Goal: Task Accomplishment & Management: Use online tool/utility

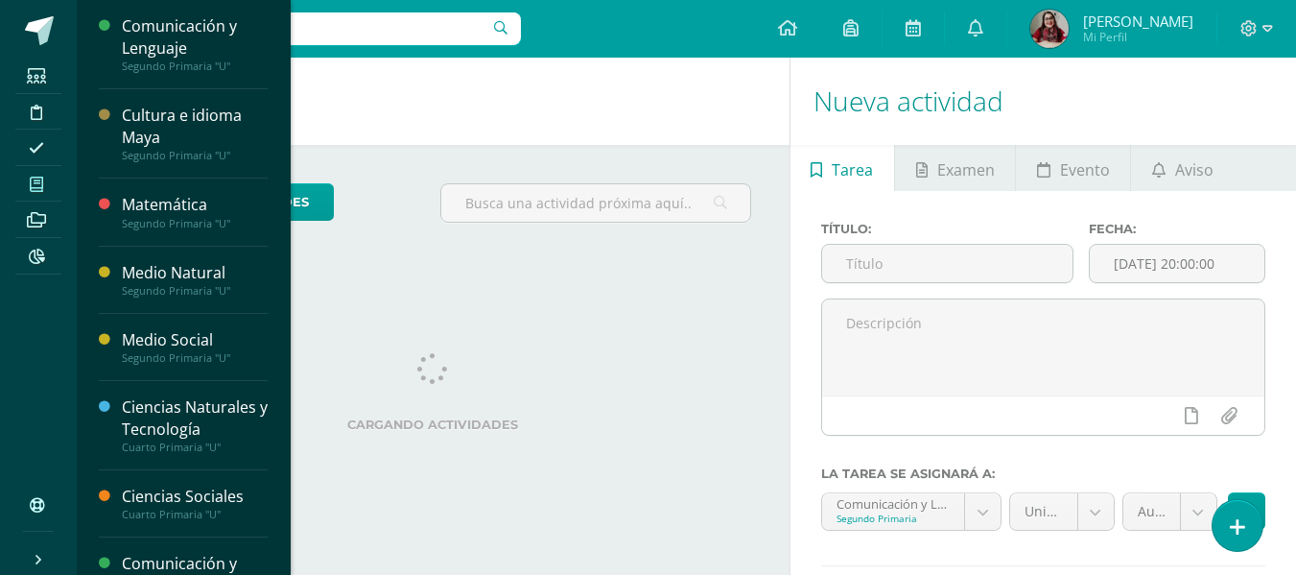
click at [46, 180] on span at bounding box center [36, 184] width 43 height 26
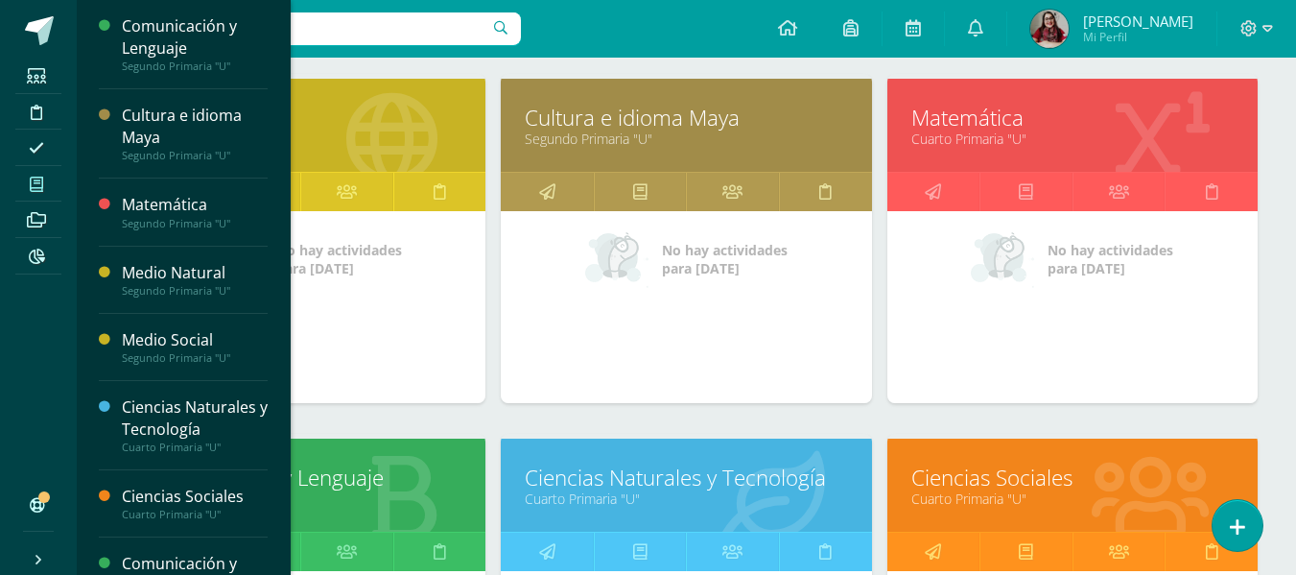
scroll to position [636, 0]
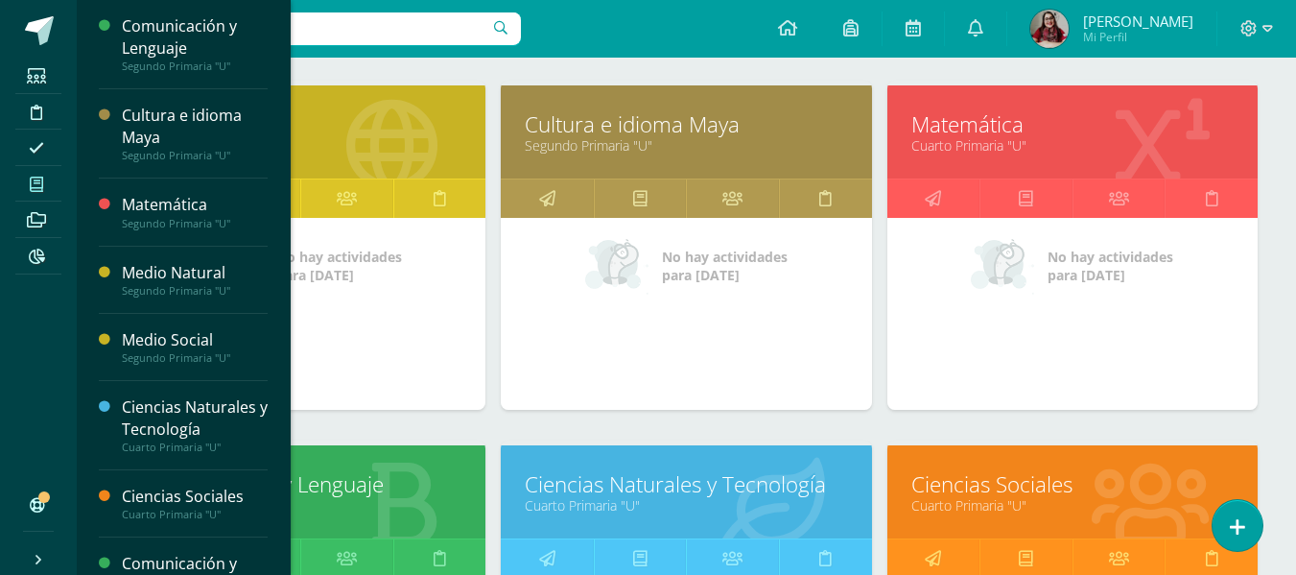
click at [951, 118] on link "Matemática" at bounding box center [1072, 124] width 322 height 30
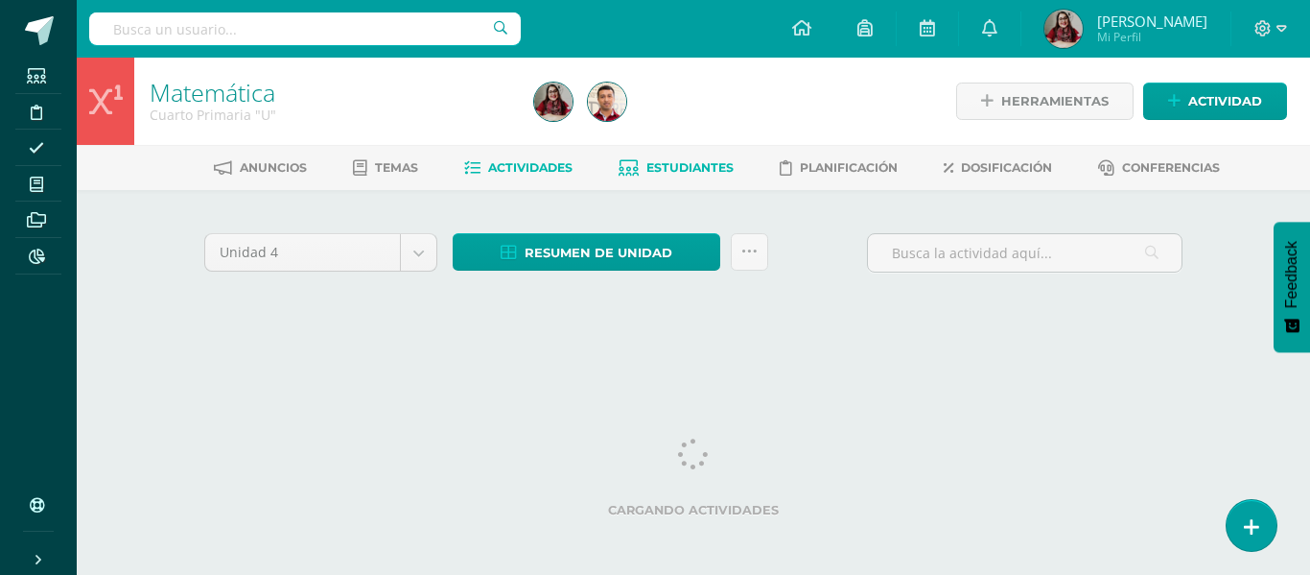
click at [680, 164] on span "Estudiantes" at bounding box center [690, 167] width 87 height 14
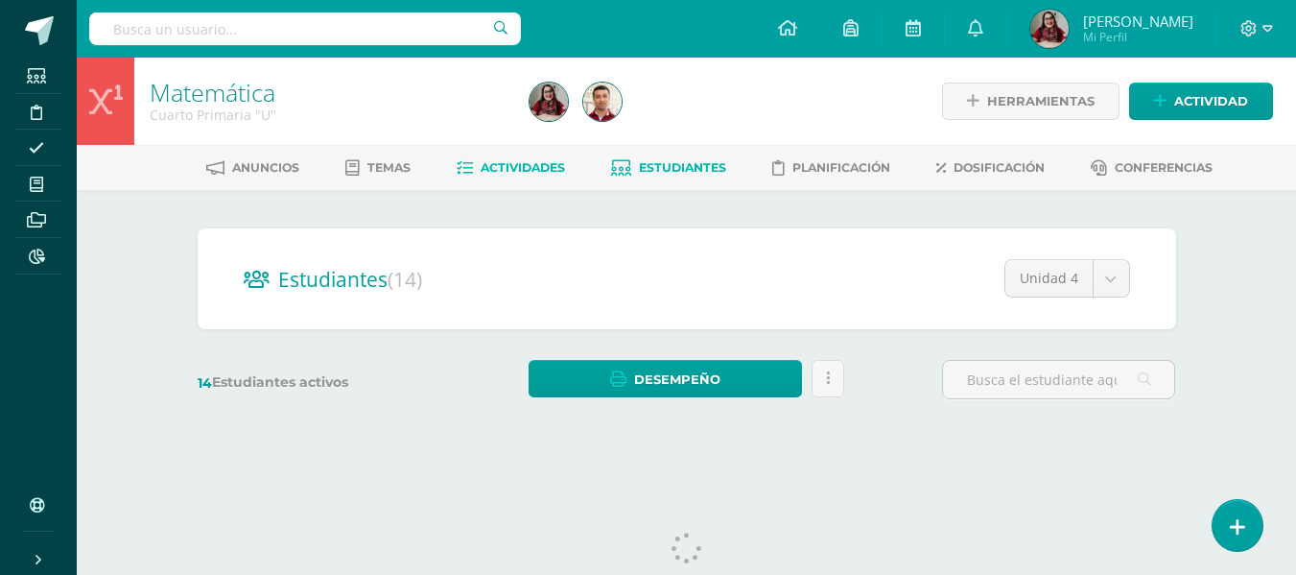
click at [497, 161] on span "Actividades" at bounding box center [523, 167] width 84 height 14
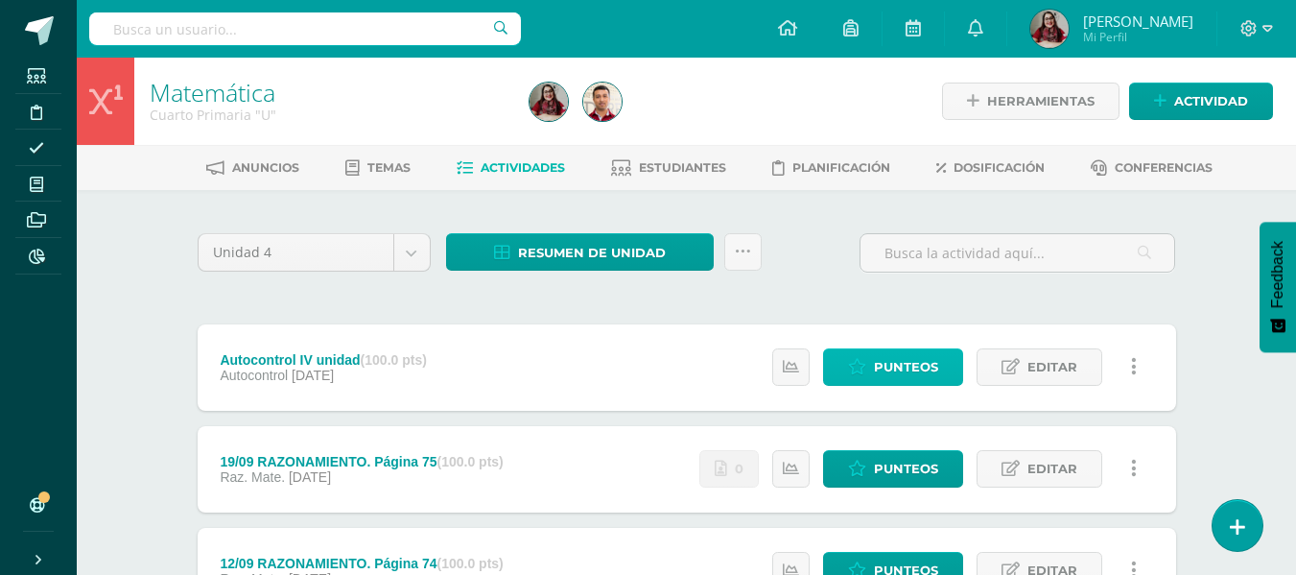
click at [895, 359] on span "Punteos" at bounding box center [906, 366] width 64 height 35
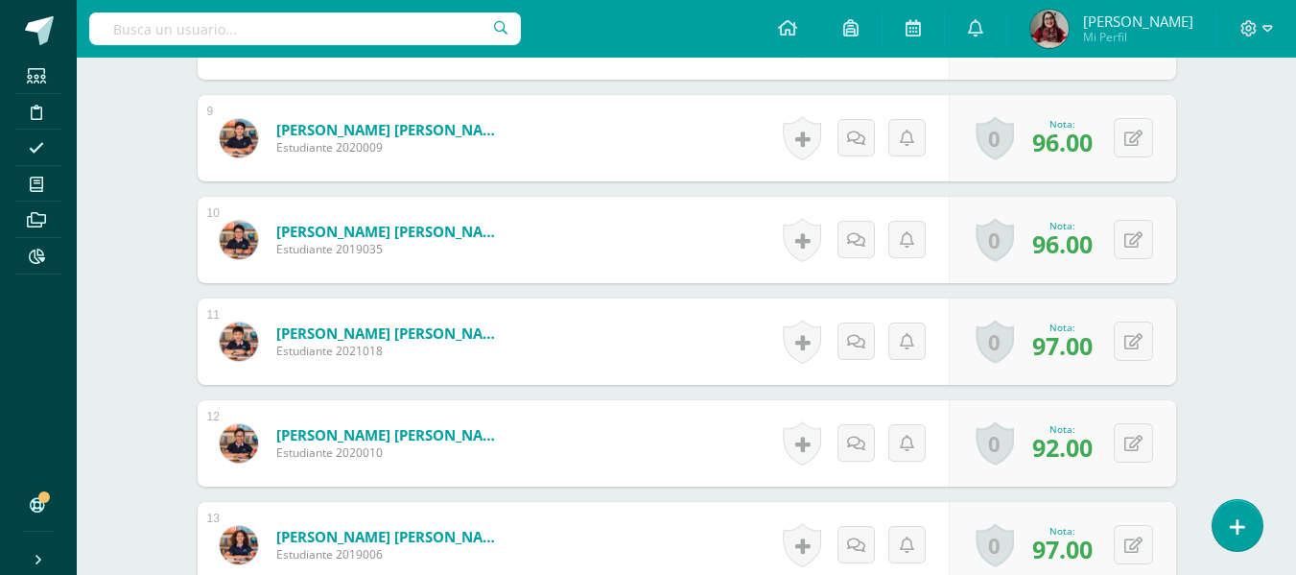
scroll to position [1383, 0]
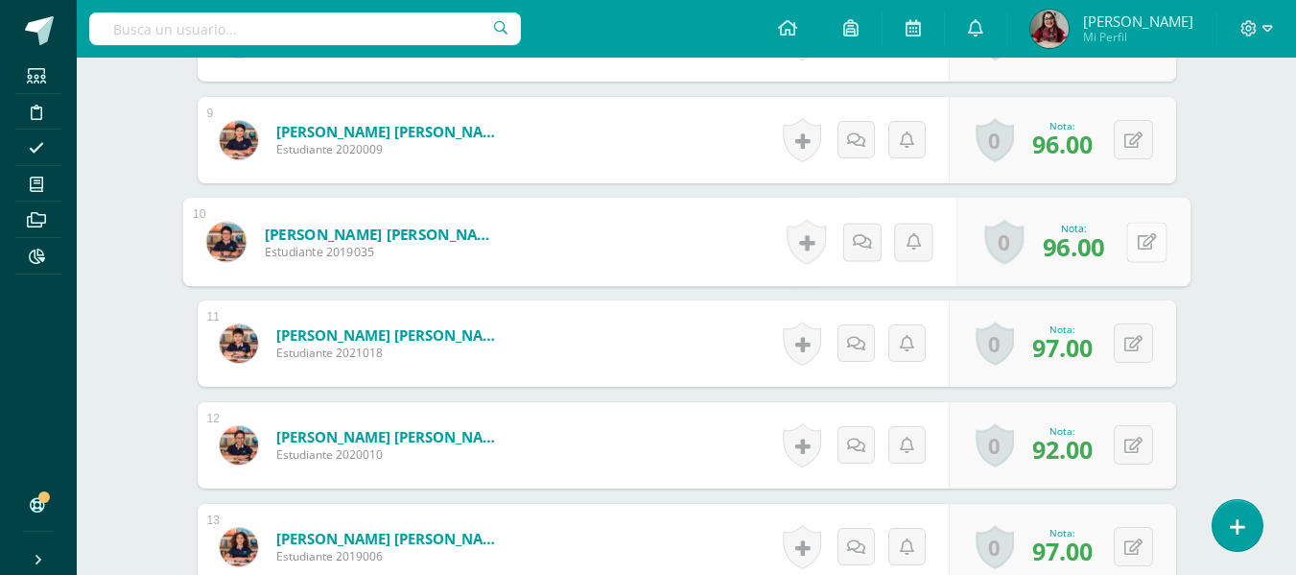
click at [1139, 252] on button at bounding box center [1146, 242] width 40 height 40
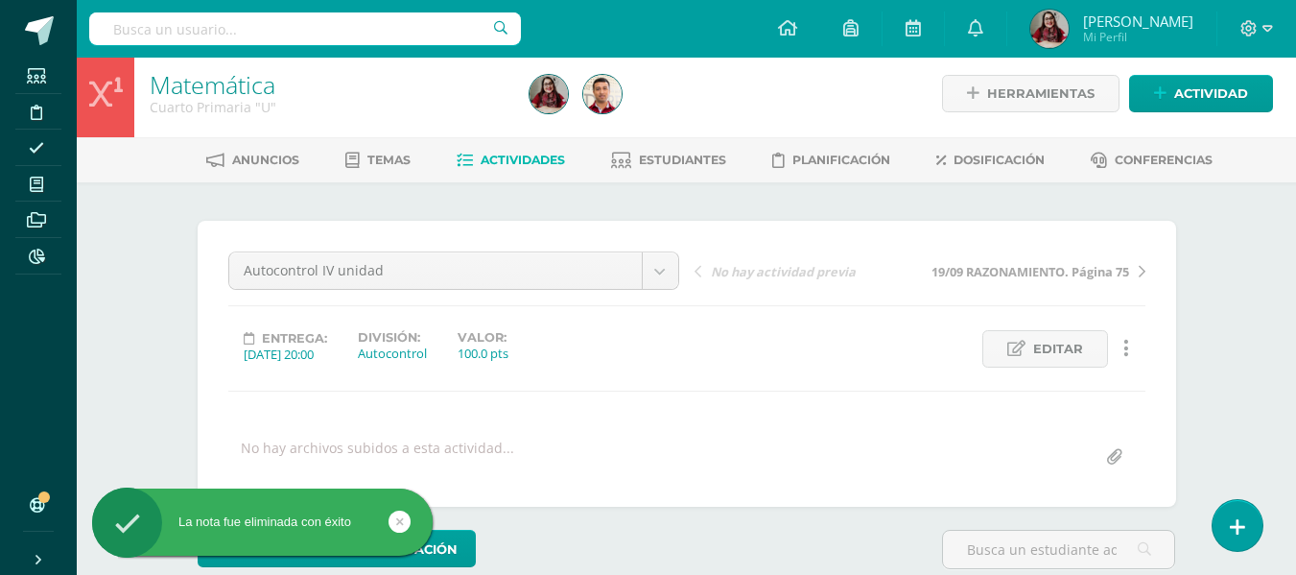
scroll to position [0, 0]
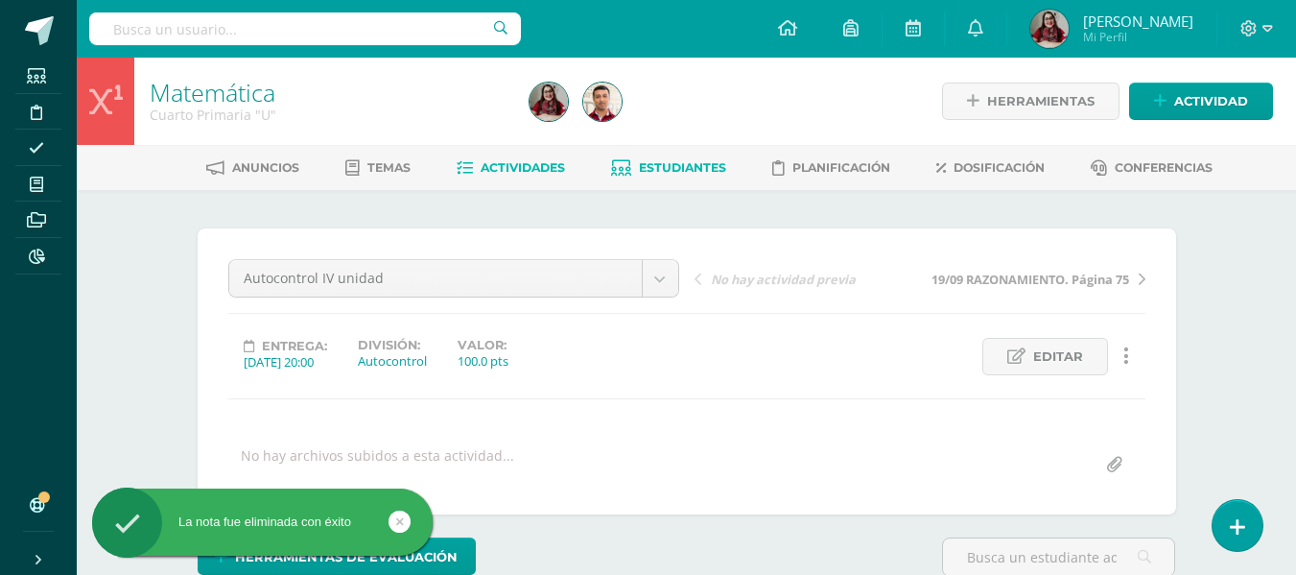
click at [652, 175] on span "Estudiantes" at bounding box center [682, 167] width 87 height 14
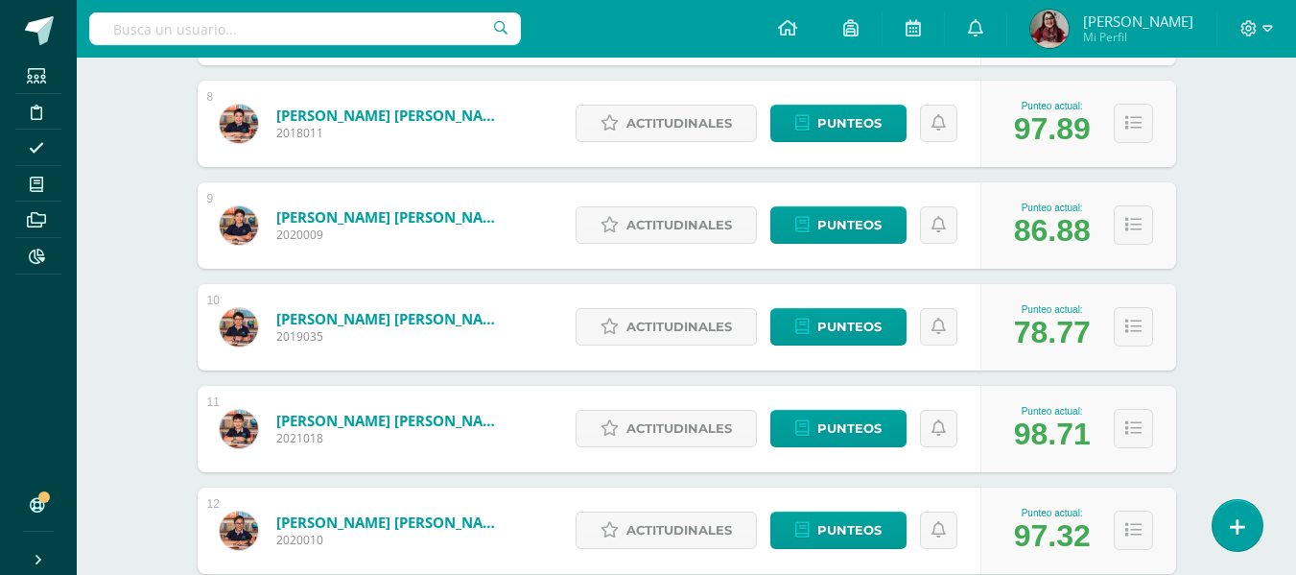
scroll to position [1050, 0]
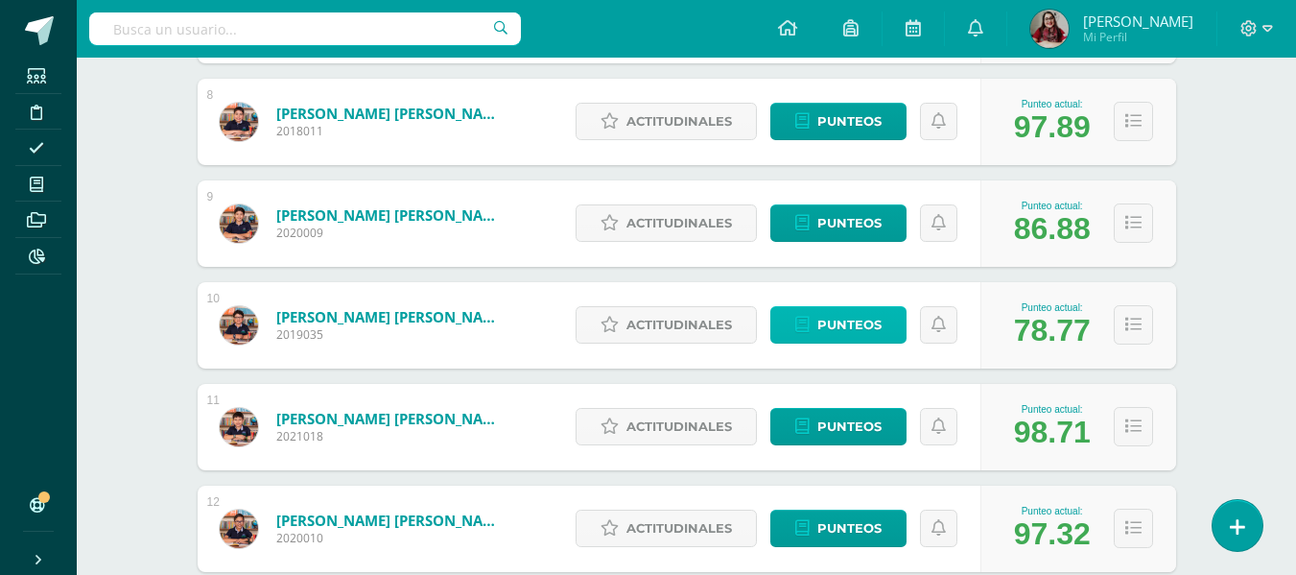
click at [826, 327] on span "Punteos" at bounding box center [849, 324] width 64 height 35
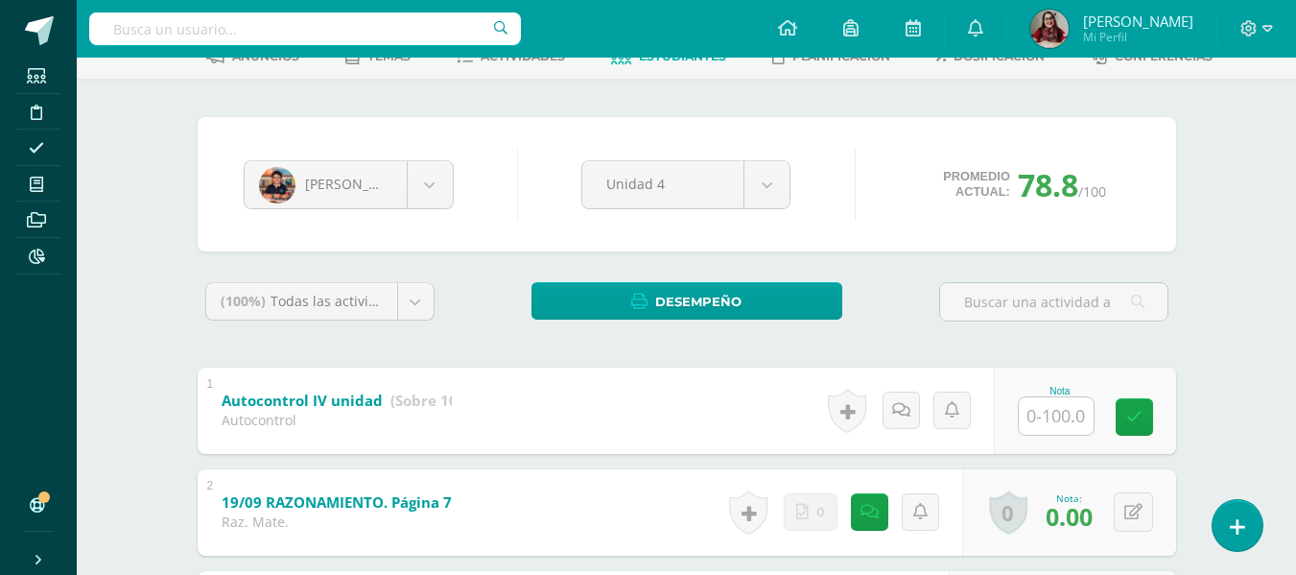
scroll to position [112, 0]
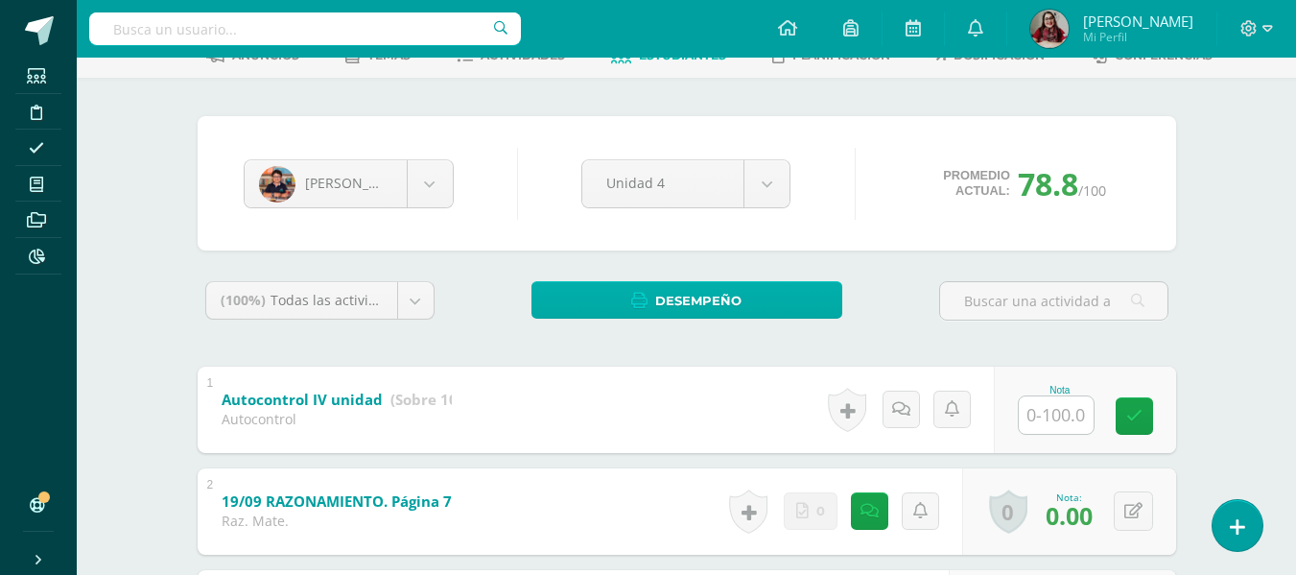
click at [764, 289] on div "(100%) Todas las actividades de esta unidad Todas las actividades de esta unida…" at bounding box center [687, 308] width 978 height 55
click at [764, 289] on link "Desempeño" at bounding box center [686, 299] width 311 height 37
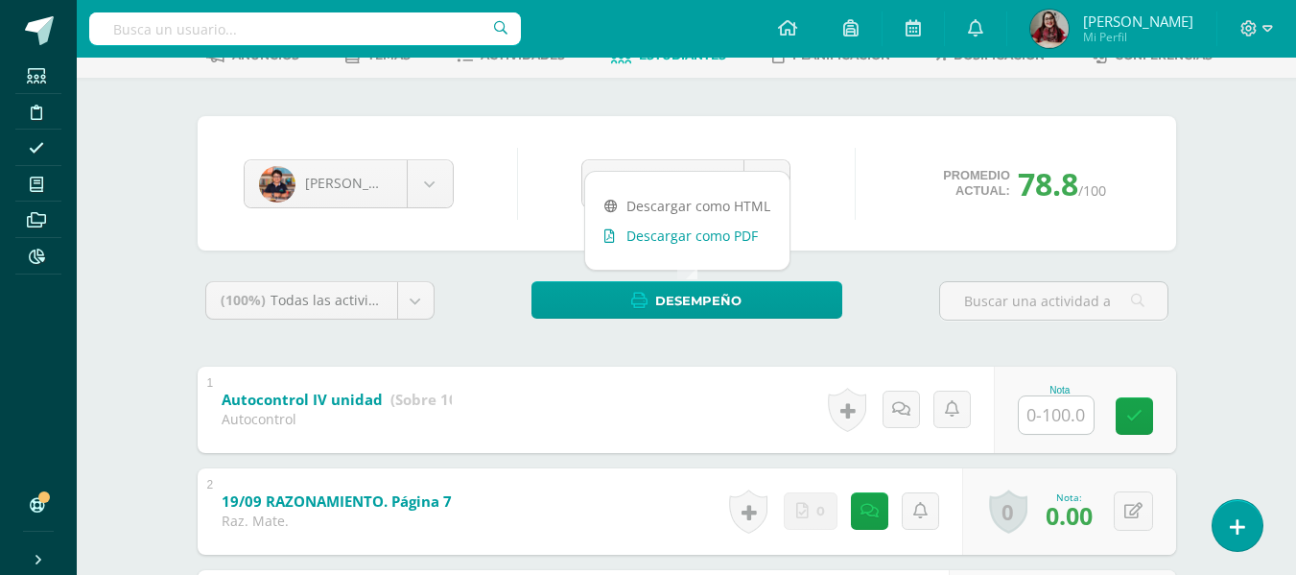
click at [690, 234] on link "Descargar como PDF" at bounding box center [687, 236] width 204 height 30
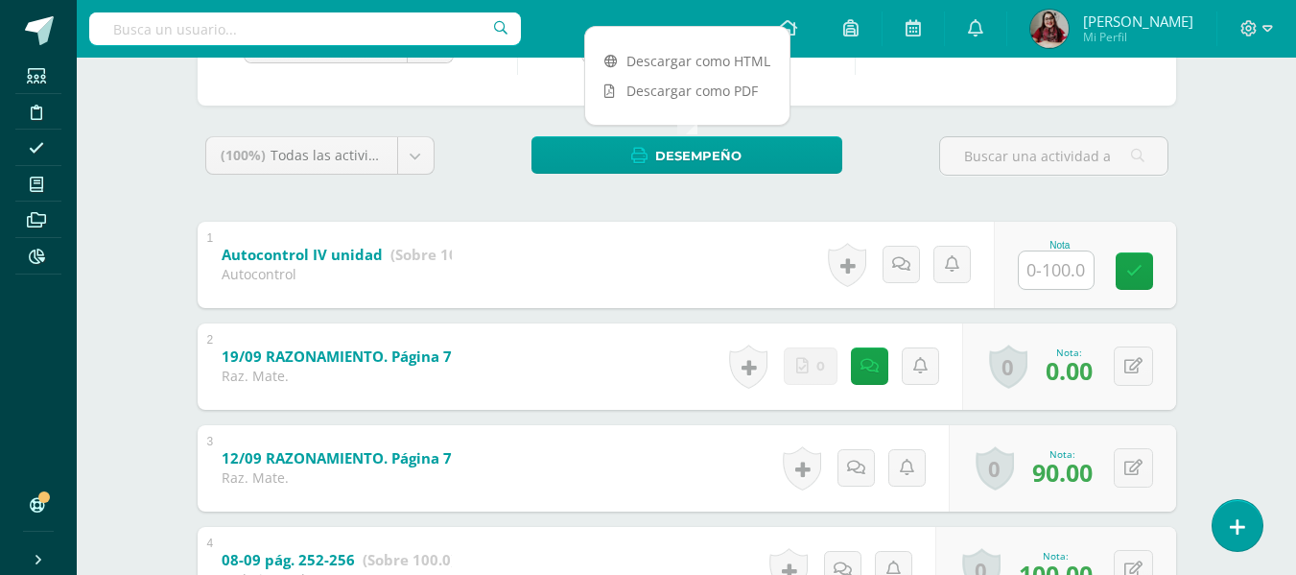
scroll to position [253, 0]
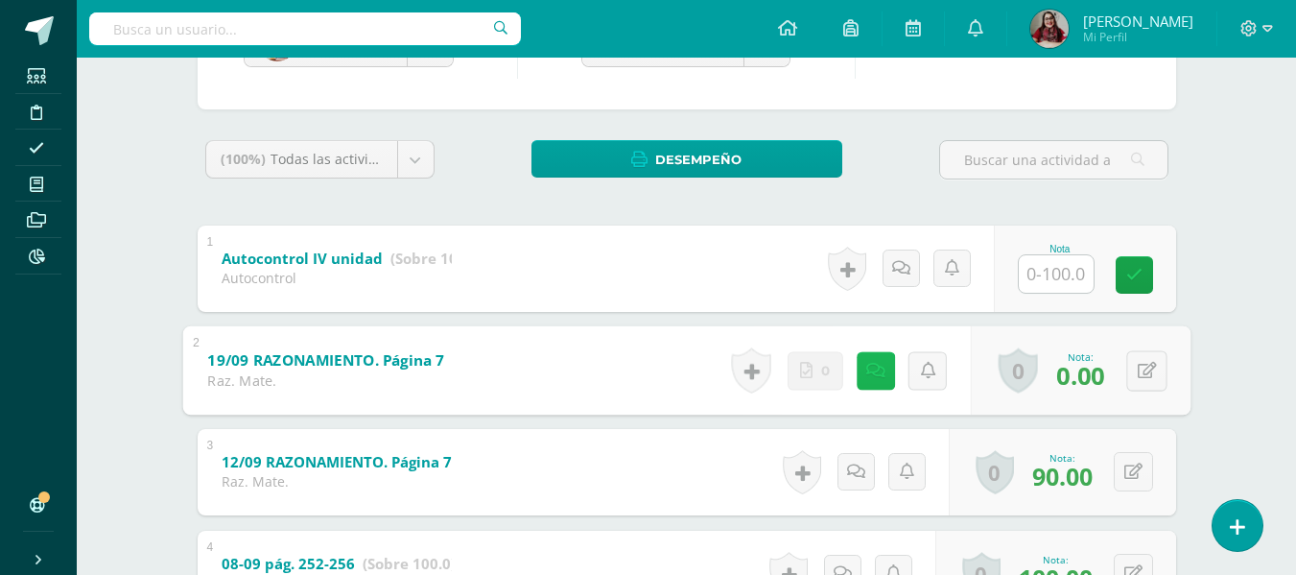
click at [873, 375] on icon at bounding box center [874, 370] width 19 height 16
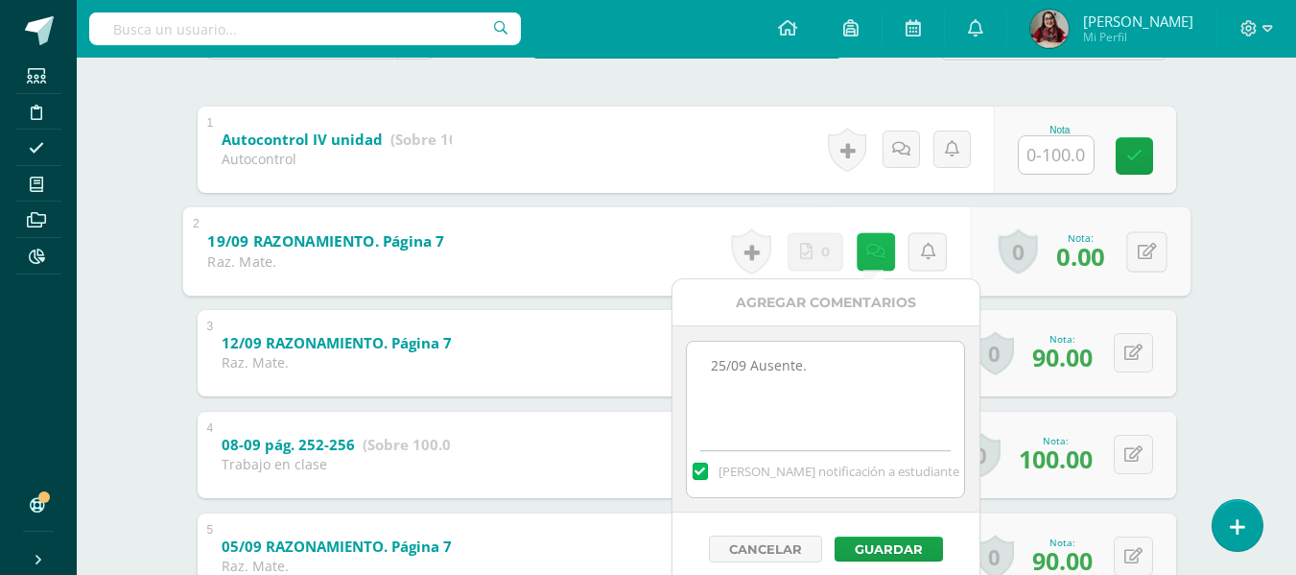
scroll to position [381, 0]
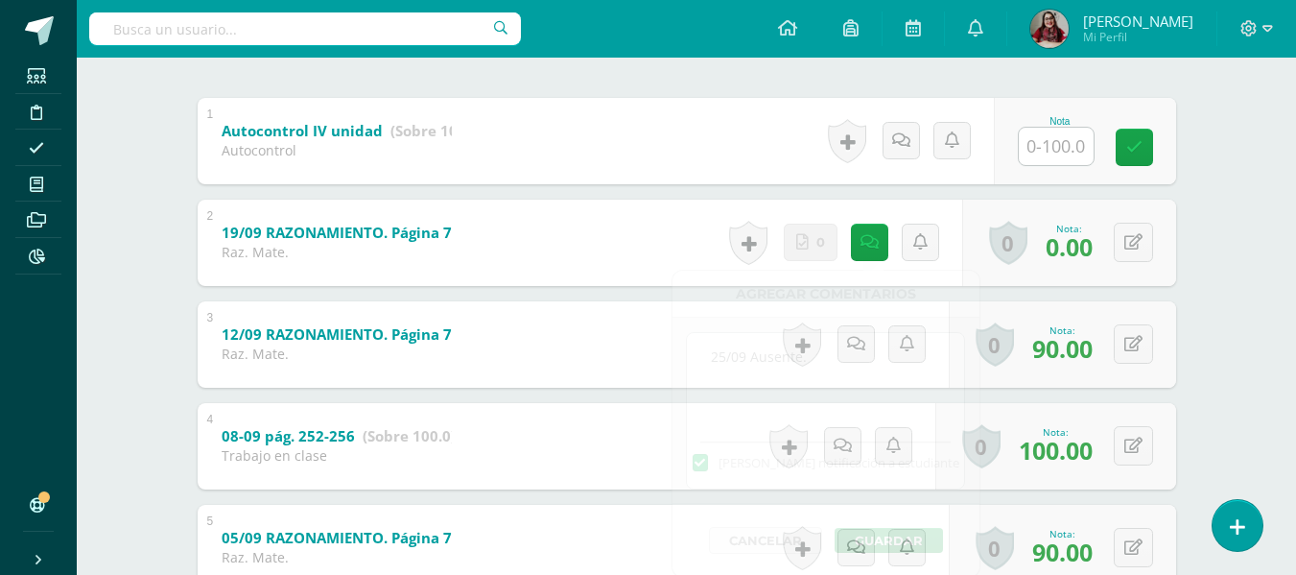
click at [1250, 181] on div "Matemática Cuarto Primaria "U" Herramientas Detalle de asistencias Actividad An…" at bounding box center [686, 493] width 1219 height 1633
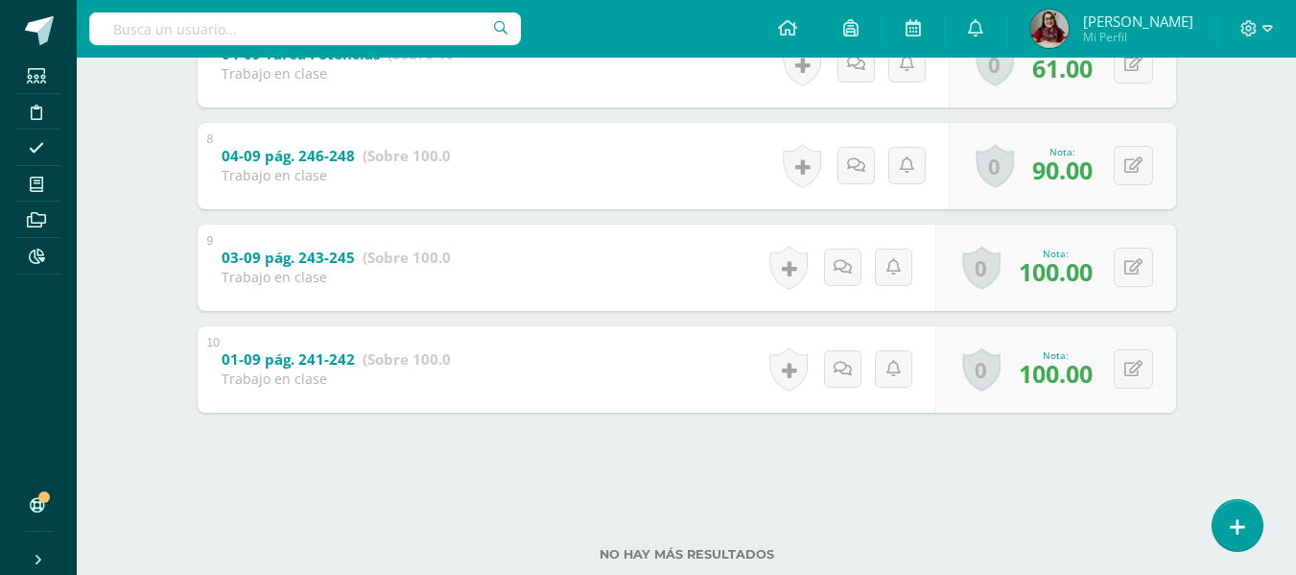
scroll to position [1116, 0]
